Goal: Task Accomplishment & Management: Manage account settings

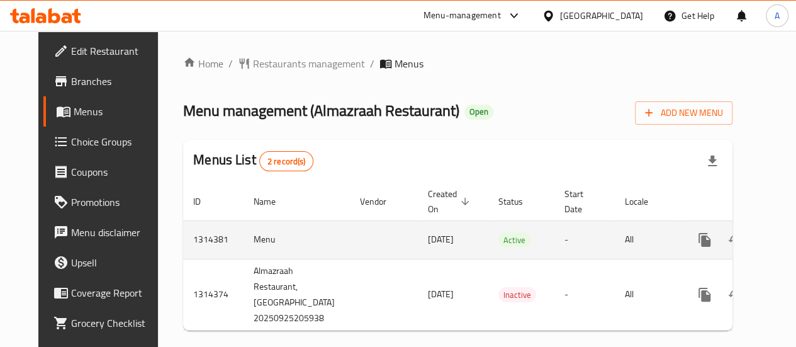
scroll to position [0, 19]
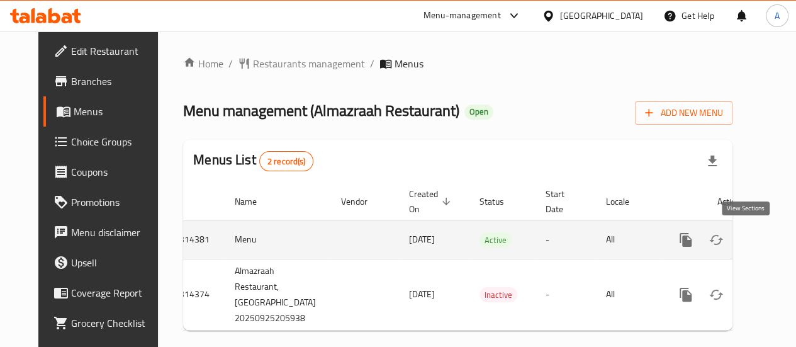
click at [769, 240] on icon "enhanced table" at bounding box center [776, 239] width 15 height 15
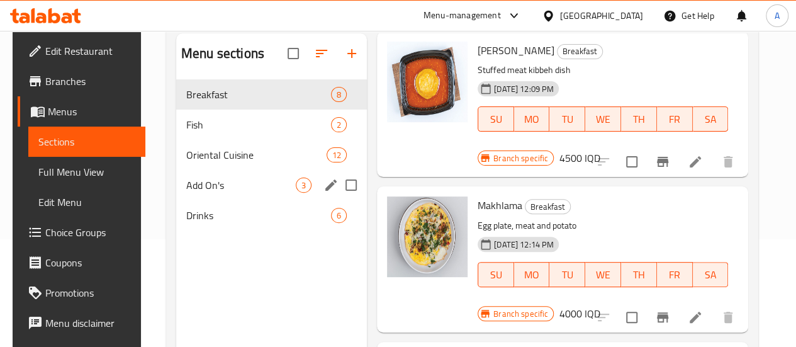
scroll to position [108, 0]
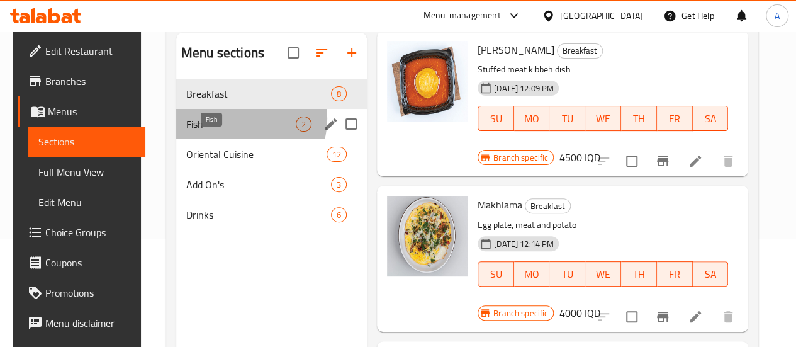
click at [238, 132] on span "Fish" at bounding box center [241, 123] width 110 height 15
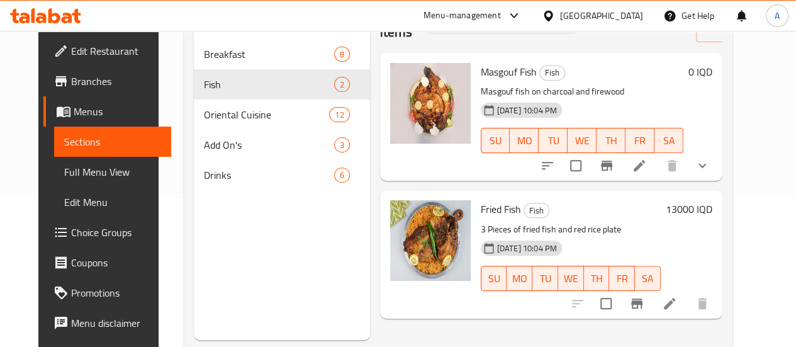
scroll to position [149, 0]
click at [647, 161] on icon at bounding box center [639, 164] width 15 height 15
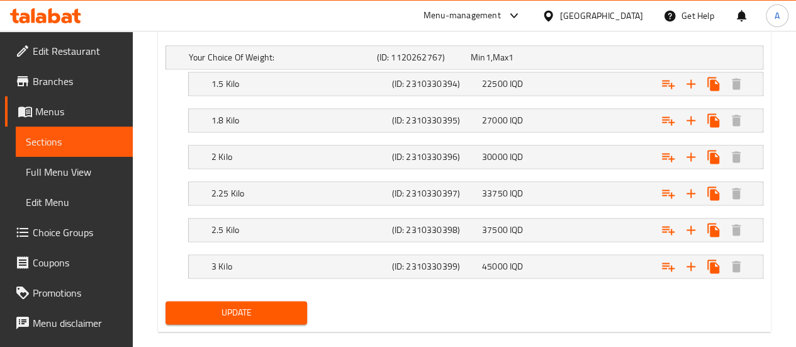
scroll to position [846, 0]
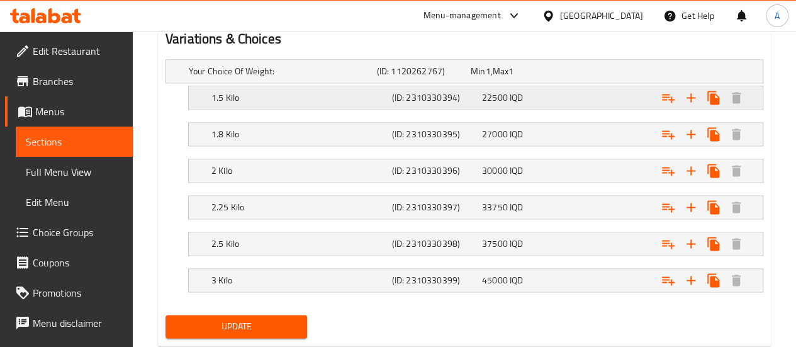
click at [495, 98] on span "22500" at bounding box center [495, 97] width 26 height 16
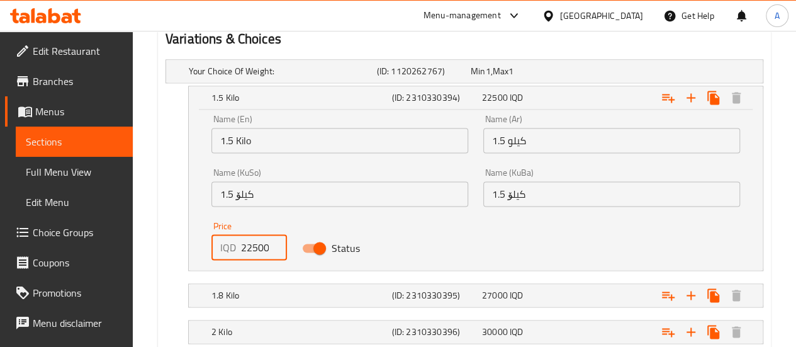
click at [248, 251] on input "22500" at bounding box center [264, 247] width 46 height 25
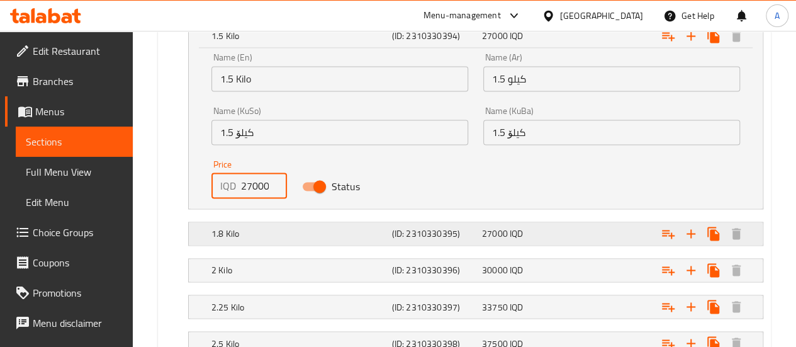
type input "27000"
click at [252, 239] on div "1.8 Kilo" at bounding box center [299, 234] width 181 height 18
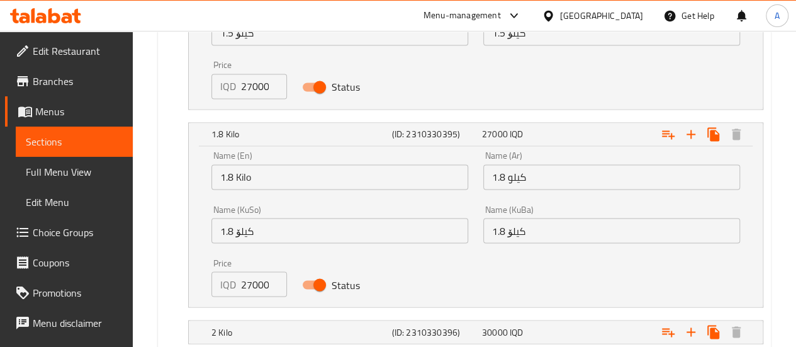
scroll to position [1023, 0]
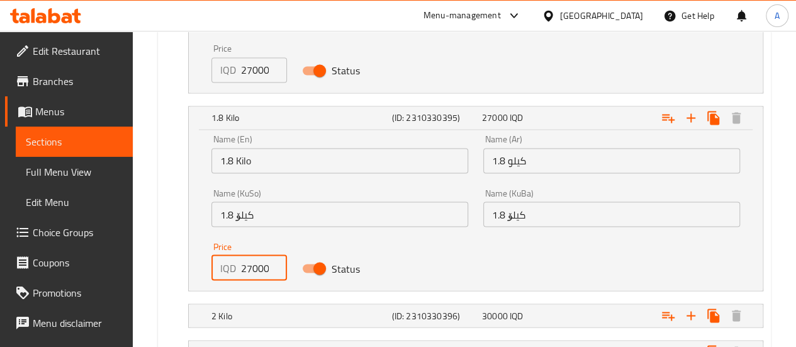
click at [249, 266] on input "27000" at bounding box center [264, 267] width 46 height 25
paste input "324"
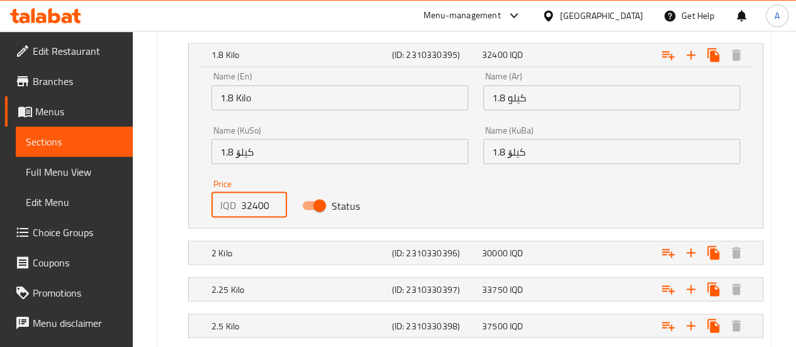
scroll to position [1091, 0]
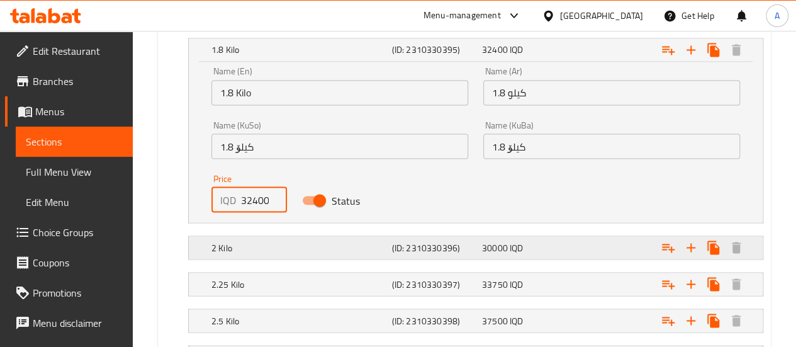
type input "32400"
click at [313, 241] on h5 "2 Kilo" at bounding box center [299, 247] width 176 height 13
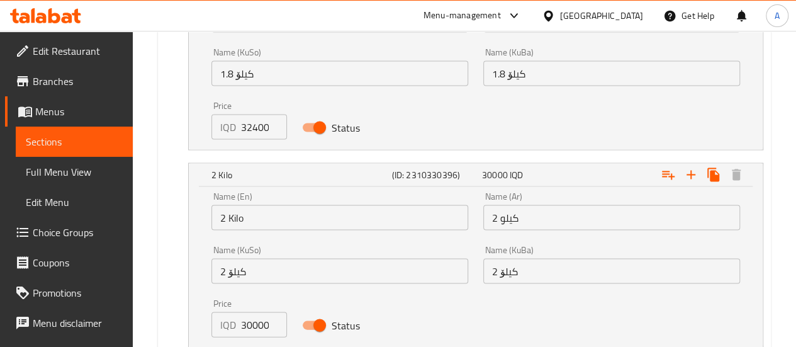
scroll to position [1176, 0]
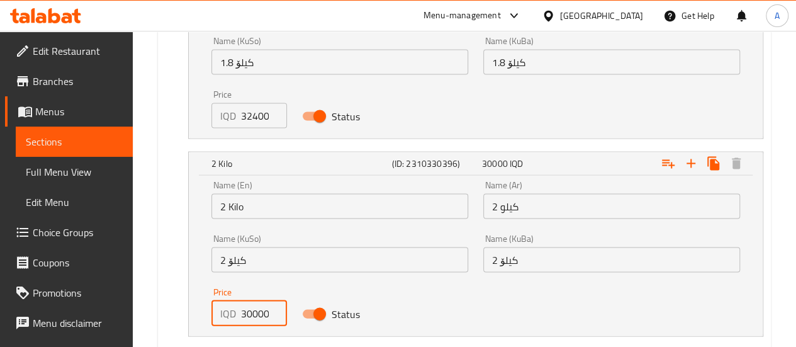
click at [249, 304] on input "30000" at bounding box center [264, 312] width 46 height 25
paste input "6"
click at [250, 312] on input "36000" at bounding box center [264, 312] width 46 height 25
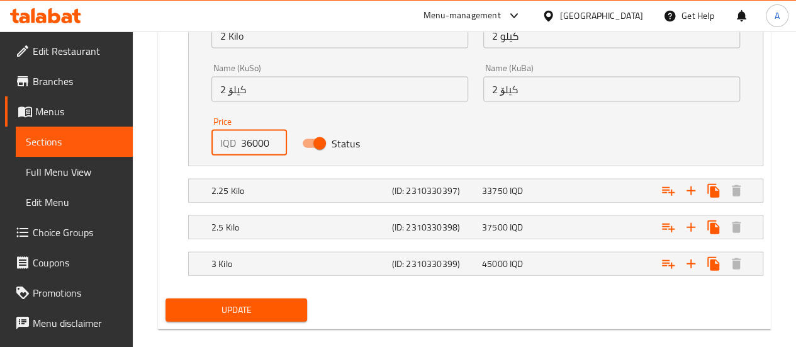
scroll to position [1360, 0]
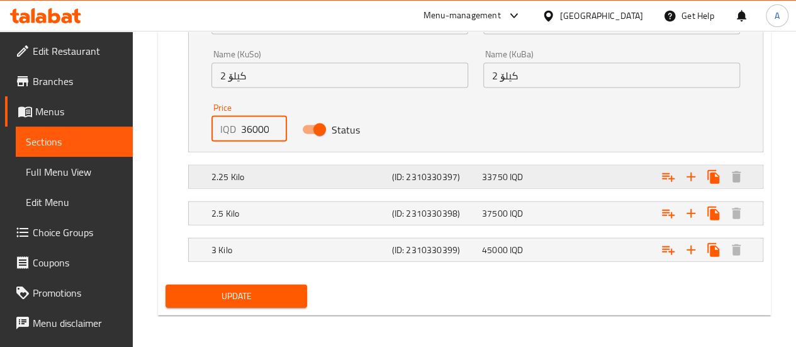
type input "36000"
click at [268, 171] on h5 "2.25 Kilo" at bounding box center [299, 177] width 176 height 13
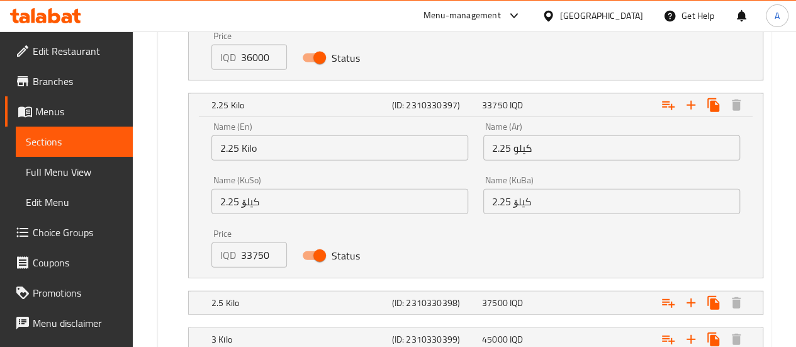
scroll to position [1435, 0]
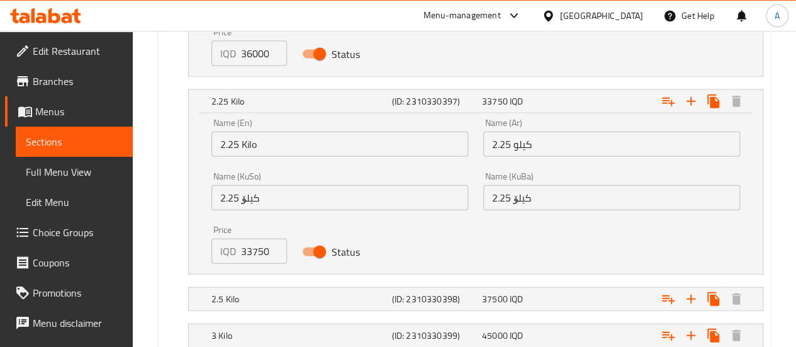
click at [251, 255] on input "33750" at bounding box center [264, 251] width 46 height 25
paste input "4050"
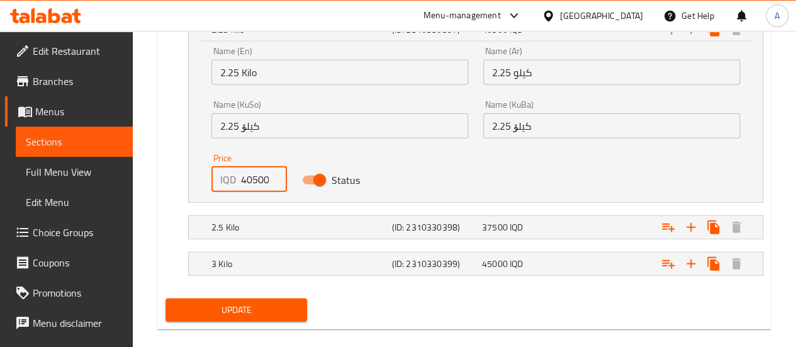
scroll to position [1521, 0]
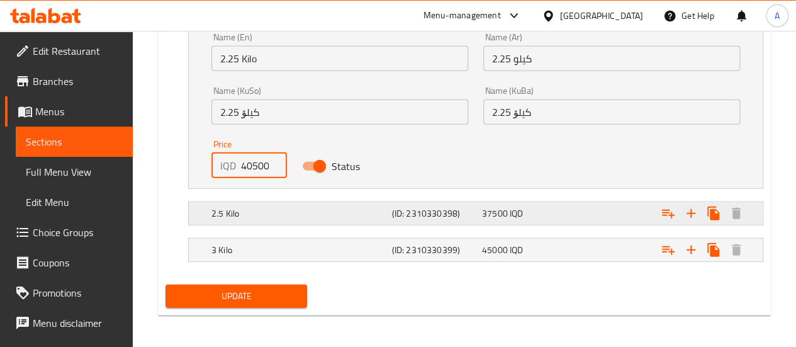
type input "40500"
click at [306, 215] on h5 "2.5 Kilo" at bounding box center [299, 213] width 176 height 13
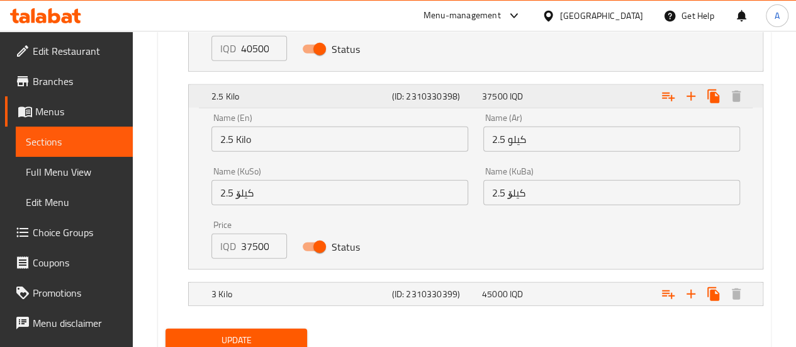
scroll to position [1638, 0]
click at [256, 240] on input "37500" at bounding box center [264, 246] width 46 height 25
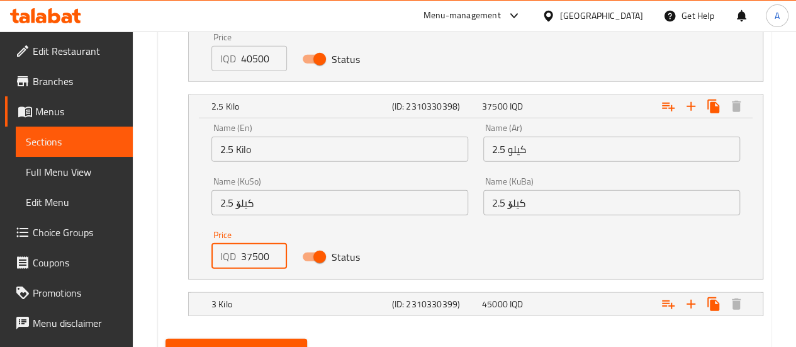
scroll to position [1629, 0]
paste input "450"
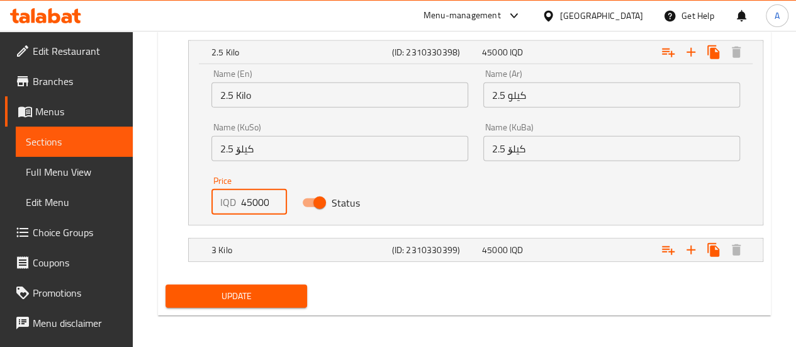
type input "45000"
click at [246, 247] on h5 "3 Kilo" at bounding box center [299, 250] width 176 height 13
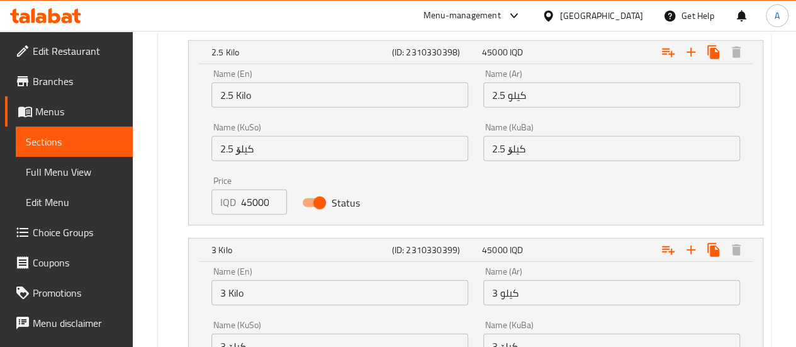
scroll to position [1843, 0]
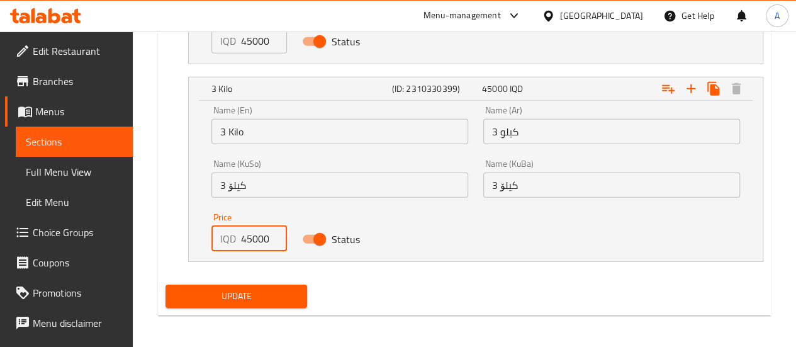
click at [242, 236] on input "45000" at bounding box center [264, 238] width 46 height 25
paste input "54"
type input "54000"
click at [228, 291] on span "Update" at bounding box center [237, 296] width 122 height 16
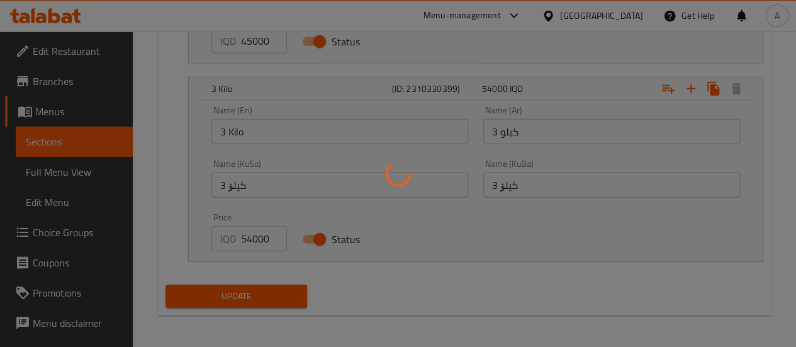
click at [276, 293] on div at bounding box center [398, 173] width 796 height 347
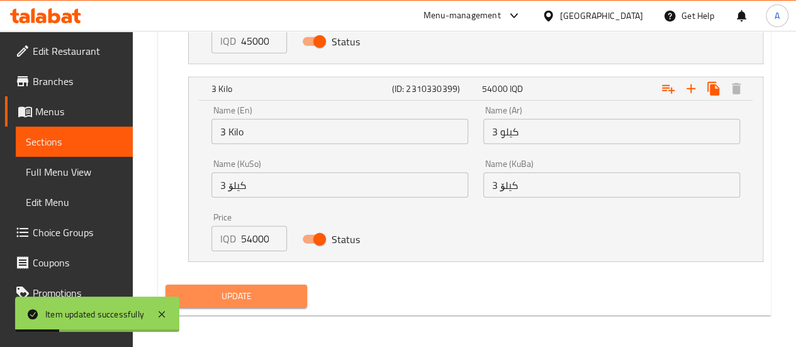
click at [257, 288] on span "Update" at bounding box center [237, 296] width 122 height 16
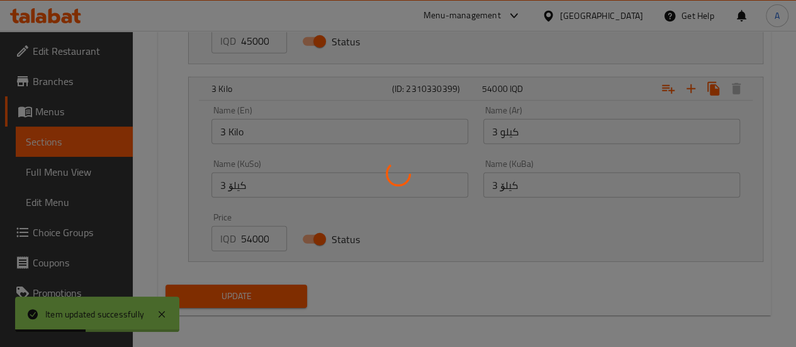
drag, startPoint x: 232, startPoint y: 297, endPoint x: 308, endPoint y: 161, distance: 156.7
click at [308, 161] on div at bounding box center [398, 173] width 796 height 347
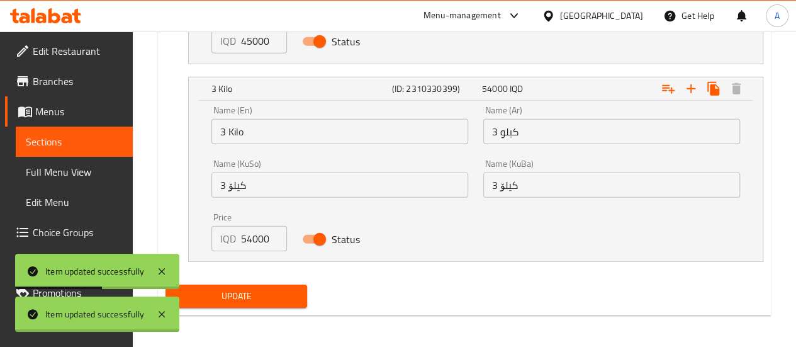
drag, startPoint x: 277, startPoint y: 305, endPoint x: 276, endPoint y: 296, distance: 8.2
click at [278, 302] on div "Update" at bounding box center [237, 295] width 152 height 33
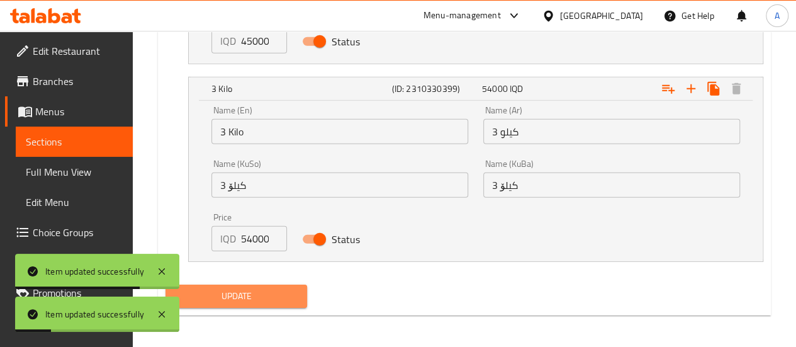
click at [276, 292] on span "Update" at bounding box center [237, 296] width 122 height 16
